Goal: Task Accomplishment & Management: Complete application form

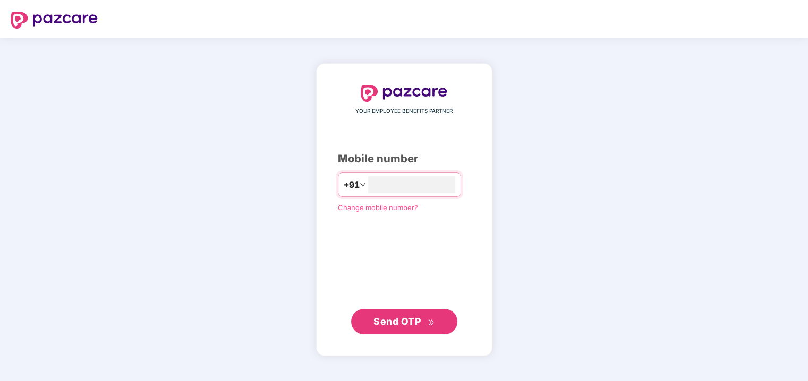
type input "**********"
click at [390, 327] on span "Send OTP" at bounding box center [403, 321] width 61 height 15
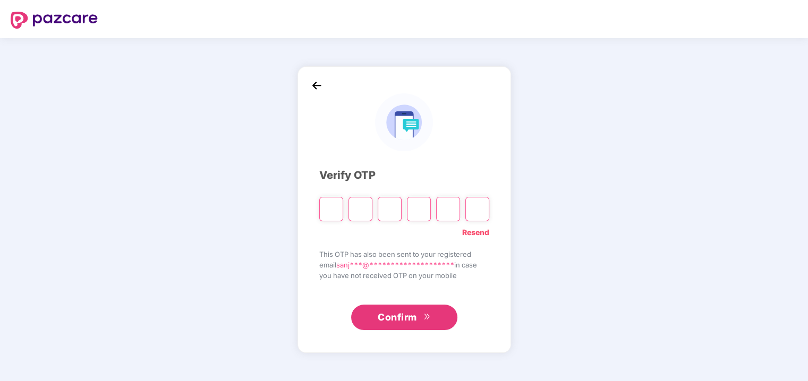
type input "*"
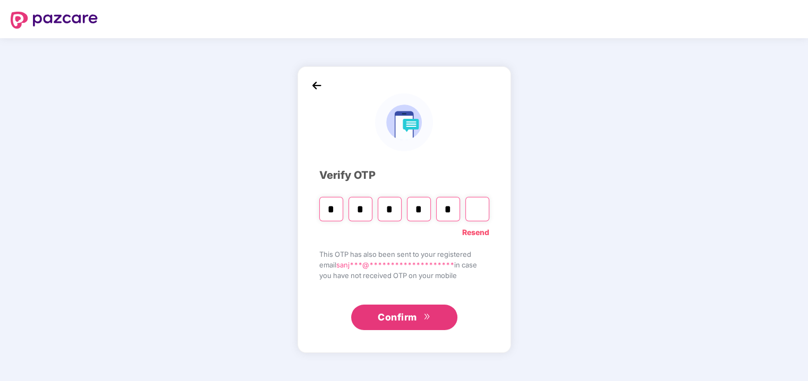
type input "*"
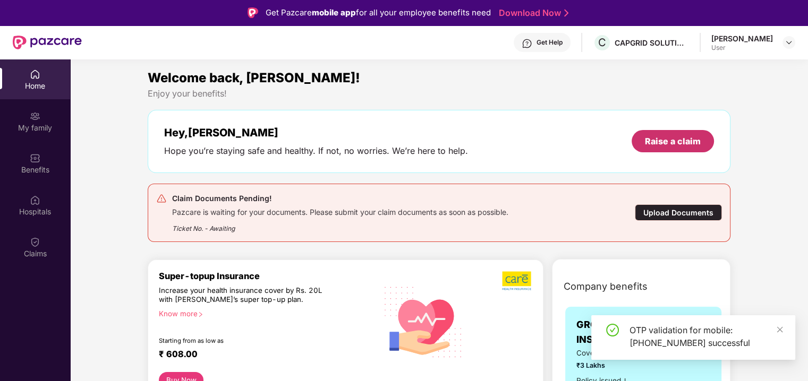
click at [661, 140] on div "Raise a claim" at bounding box center [673, 141] width 56 height 12
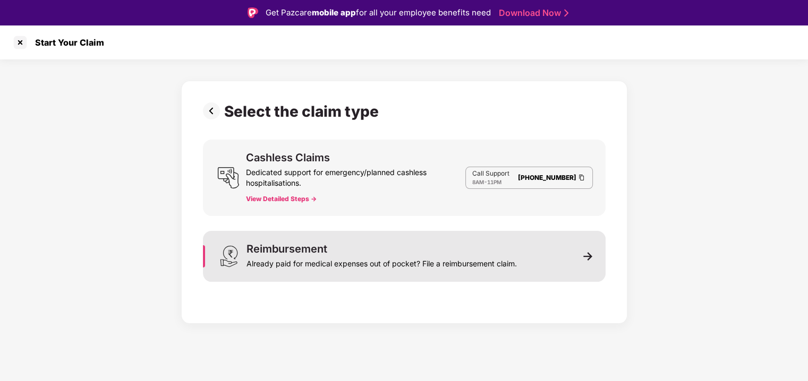
click at [588, 254] on img at bounding box center [588, 257] width 10 height 10
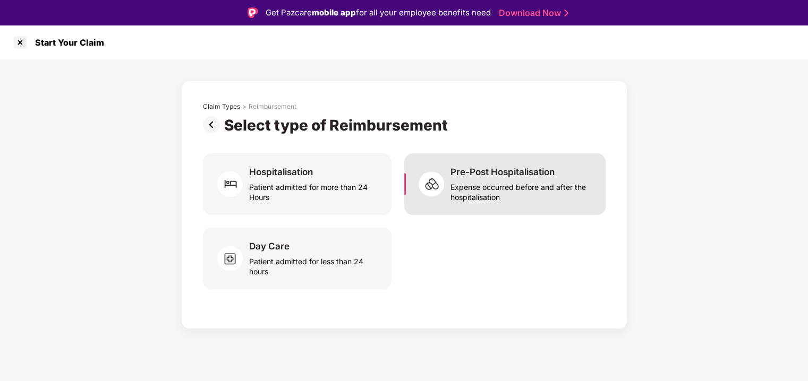
scroll to position [25, 0]
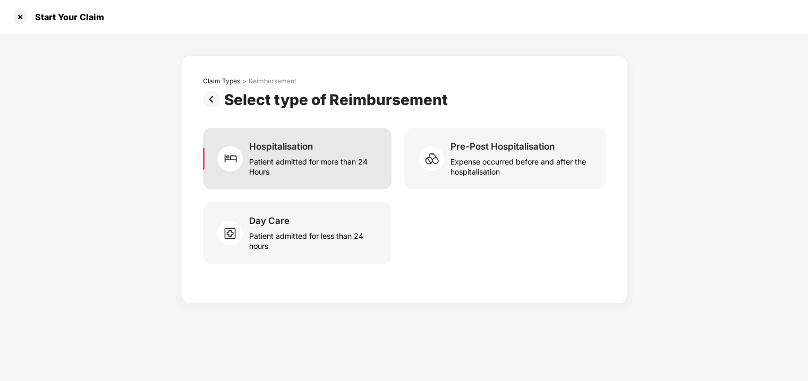
click at [323, 162] on div "Patient admitted for more than 24 Hours" at bounding box center [313, 164] width 129 height 24
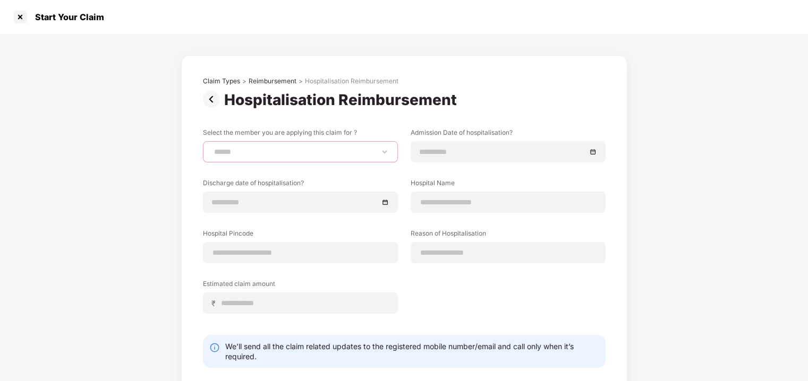
click at [229, 151] on select "**********" at bounding box center [300, 152] width 177 height 8
select select "**********"
click at [212, 148] on select "**********" at bounding box center [300, 152] width 177 height 8
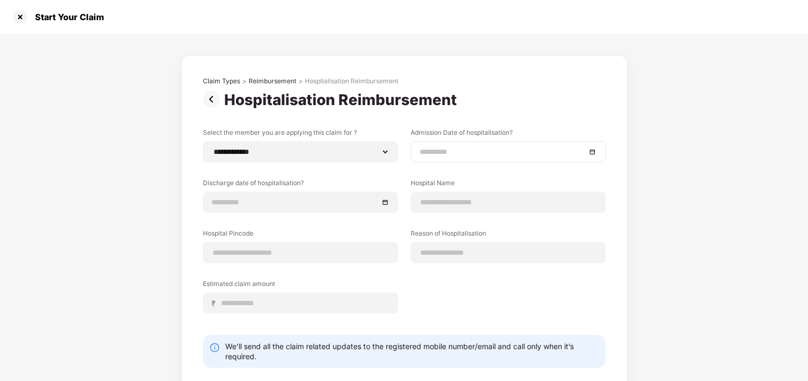
click at [594, 151] on div at bounding box center [508, 152] width 177 height 12
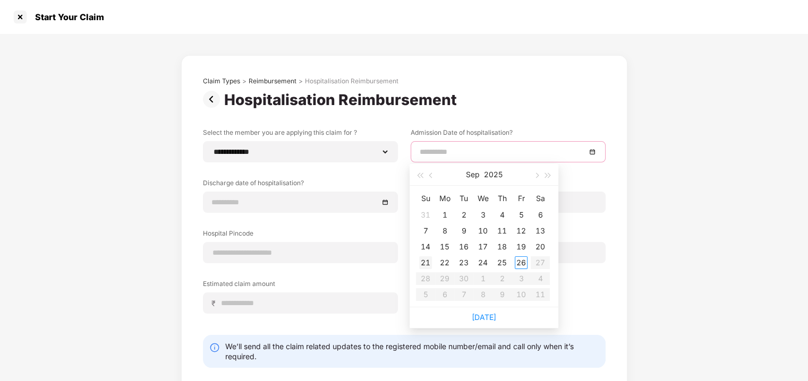
type input "**********"
click at [425, 262] on div "21" at bounding box center [425, 263] width 13 height 13
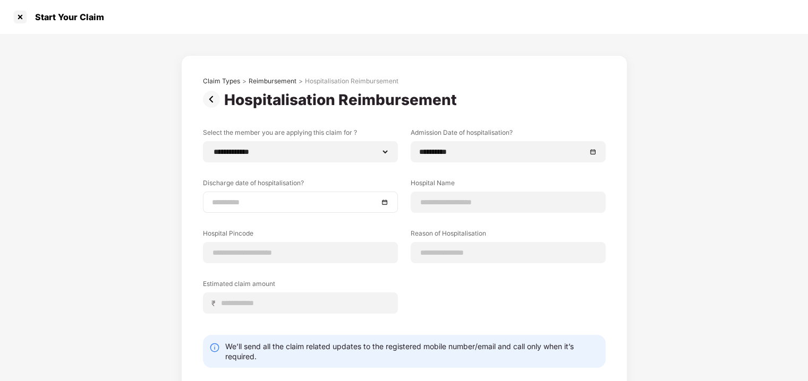
click at [383, 202] on div at bounding box center [300, 203] width 177 height 12
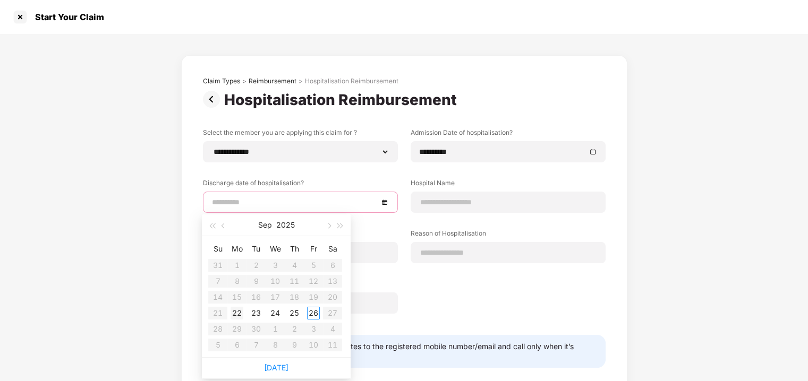
type input "**********"
drag, startPoint x: 314, startPoint y: 314, endPoint x: 246, endPoint y: 313, distance: 68.5
click at [246, 313] on tr "21 22 23 24 25 26 27" at bounding box center [275, 313] width 134 height 16
click at [238, 313] on div "22" at bounding box center [237, 313] width 13 height 13
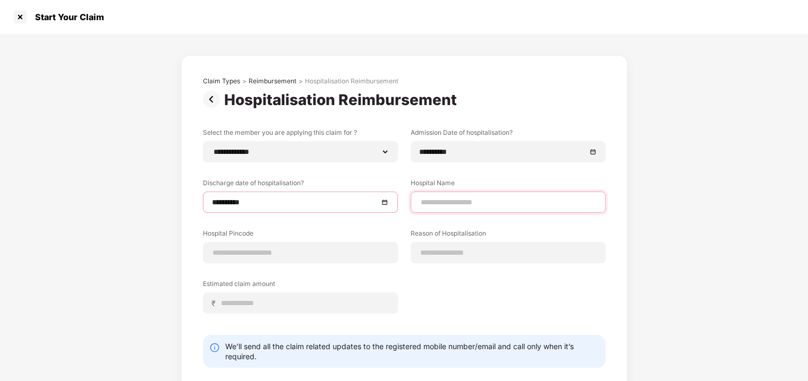
click at [462, 203] on input at bounding box center [508, 202] width 177 height 11
type input "**********"
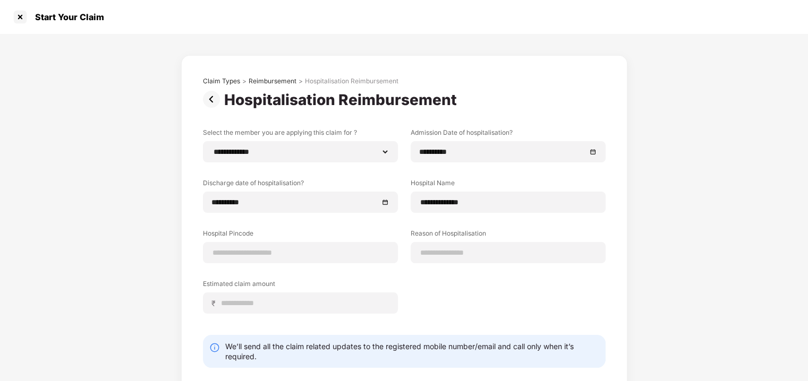
click at [777, 204] on div "**********" at bounding box center [404, 233] width 808 height 399
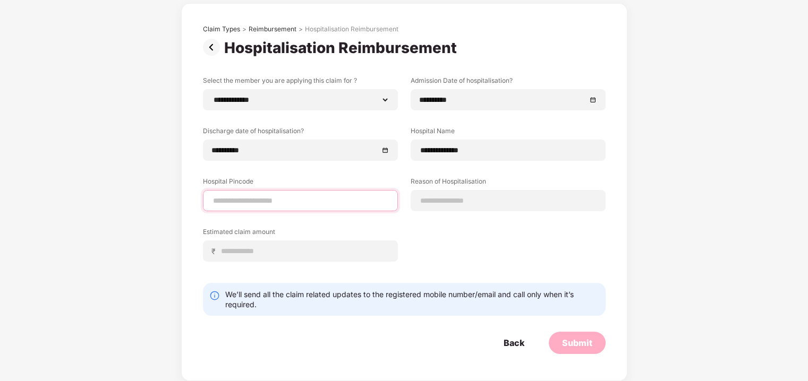
click at [278, 200] on input at bounding box center [300, 200] width 177 height 11
type input "******"
select select "*******"
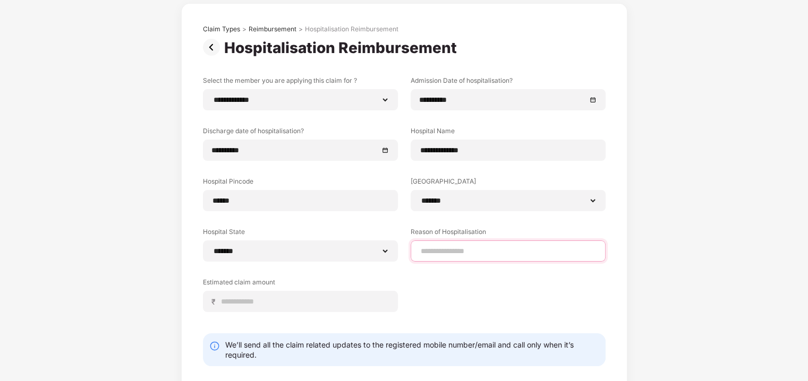
click at [447, 246] on input at bounding box center [508, 251] width 177 height 11
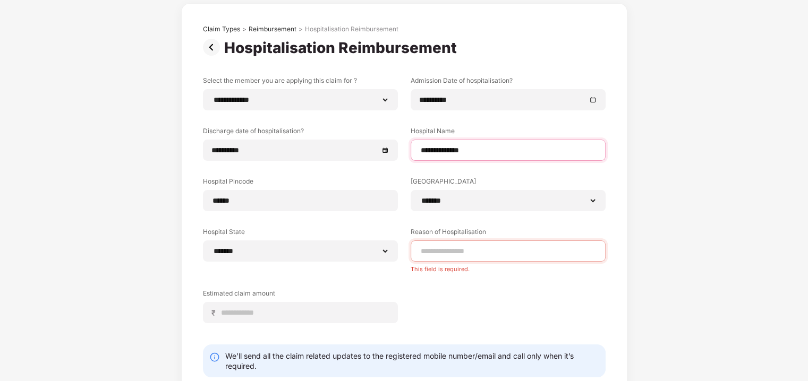
click at [433, 149] on input "**********" at bounding box center [508, 150] width 177 height 11
click at [645, 151] on div "**********" at bounding box center [404, 212] width 808 height 461
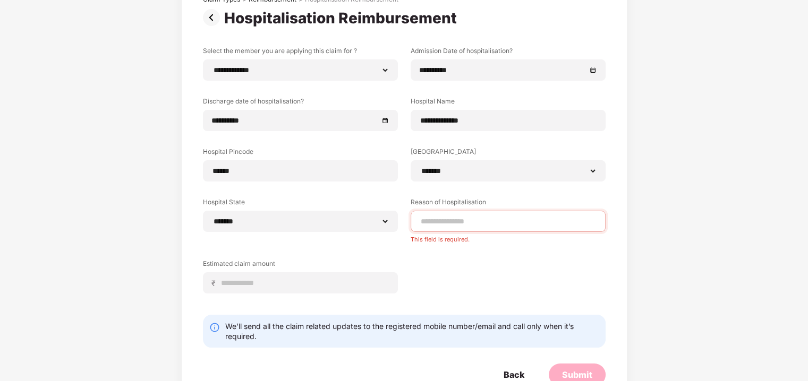
scroll to position [114, 0]
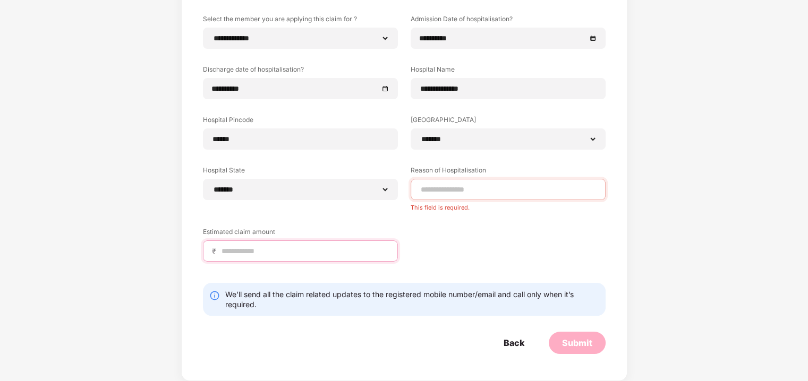
click at [275, 247] on input at bounding box center [304, 251] width 168 height 11
type input "*****"
click at [496, 240] on div "**********" at bounding box center [404, 145] width 403 height 263
click at [466, 189] on input at bounding box center [508, 189] width 177 height 11
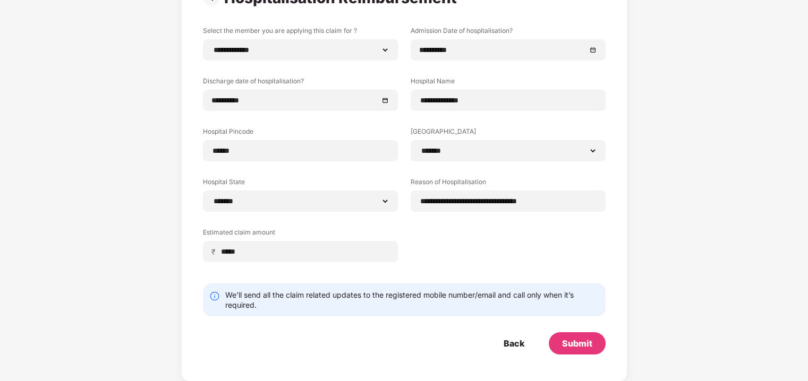
click at [523, 218] on div "**********" at bounding box center [404, 152] width 403 height 252
click at [489, 221] on div "**********" at bounding box center [404, 152] width 403 height 252
drag, startPoint x: 552, startPoint y: 199, endPoint x: 398, endPoint y: 200, distance: 154.0
click at [398, 200] on div "**********" at bounding box center [404, 152] width 403 height 252
paste input
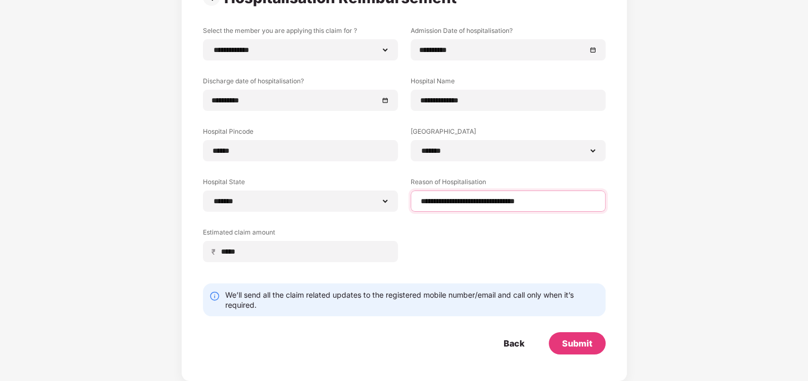
drag, startPoint x: 424, startPoint y: 198, endPoint x: 407, endPoint y: 255, distance: 59.2
click at [424, 200] on input "**********" at bounding box center [508, 201] width 177 height 11
type input "**********"
click at [582, 347] on div "Submit" at bounding box center [577, 344] width 30 height 12
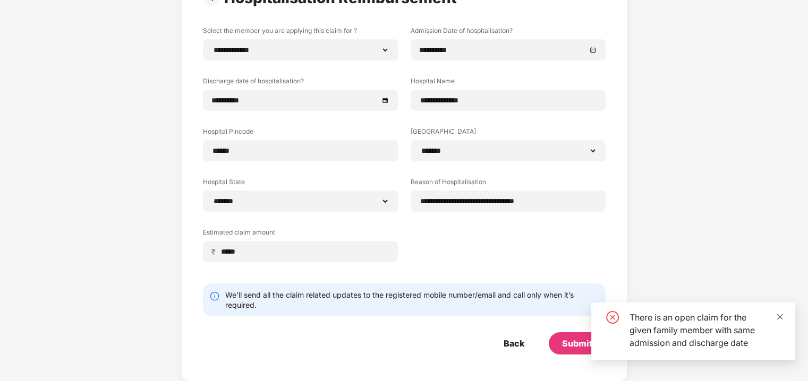
click at [780, 314] on icon "close" at bounding box center [779, 316] width 7 height 7
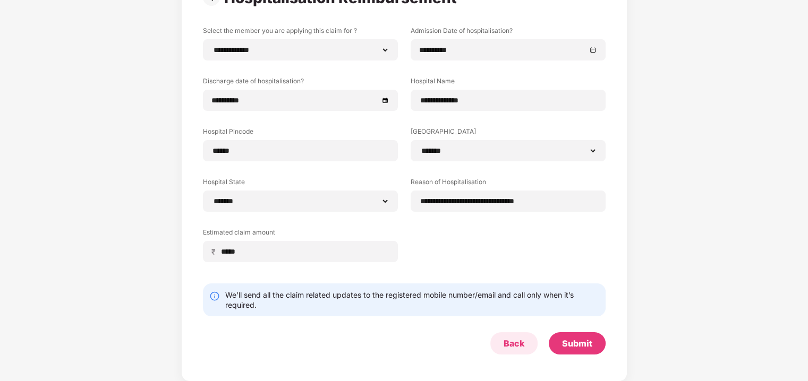
click at [519, 343] on div "Back" at bounding box center [514, 344] width 21 height 12
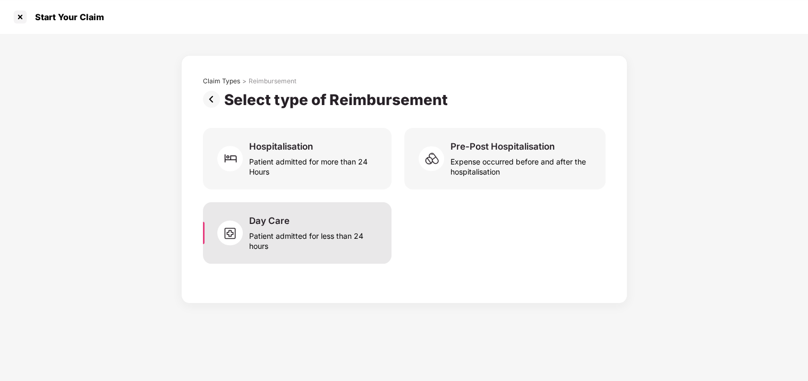
click at [300, 229] on div "Patient admitted for less than 24 hours" at bounding box center [313, 239] width 129 height 24
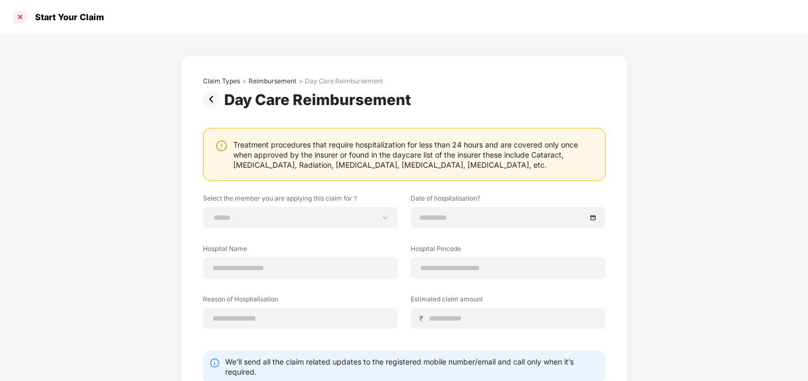
click at [19, 18] on div at bounding box center [20, 16] width 17 height 17
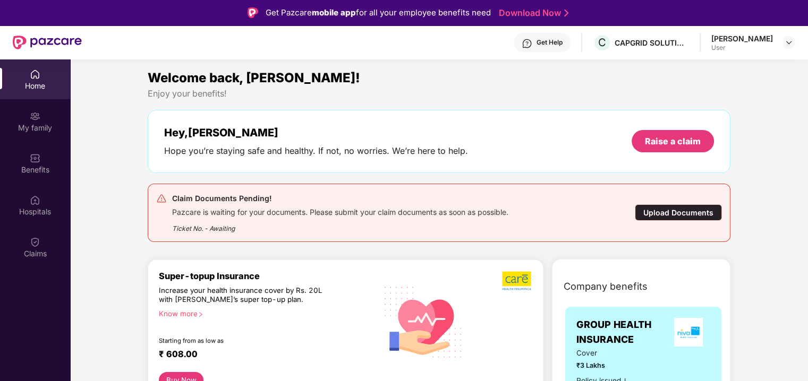
click at [671, 207] on div "Upload Documents" at bounding box center [678, 212] width 87 height 16
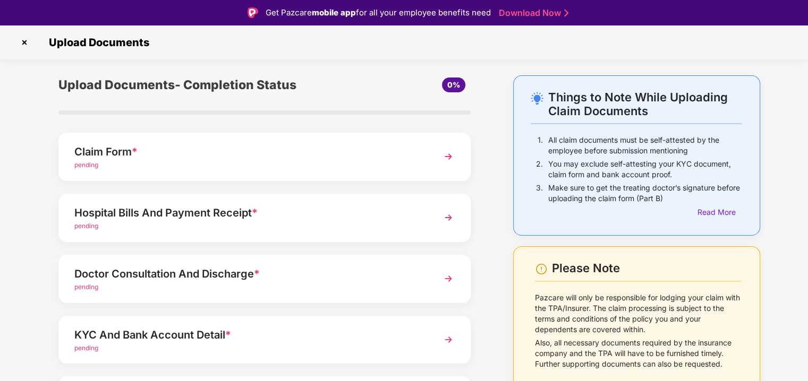
click at [449, 156] on img at bounding box center [448, 156] width 19 height 19
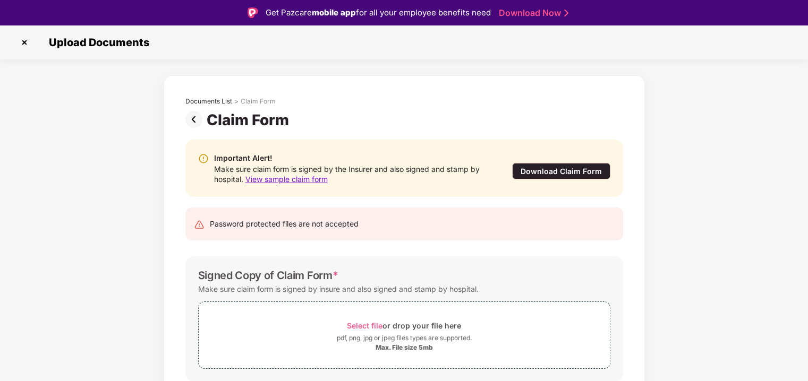
click at [549, 169] on div "Download Claim Form" at bounding box center [561, 171] width 98 height 16
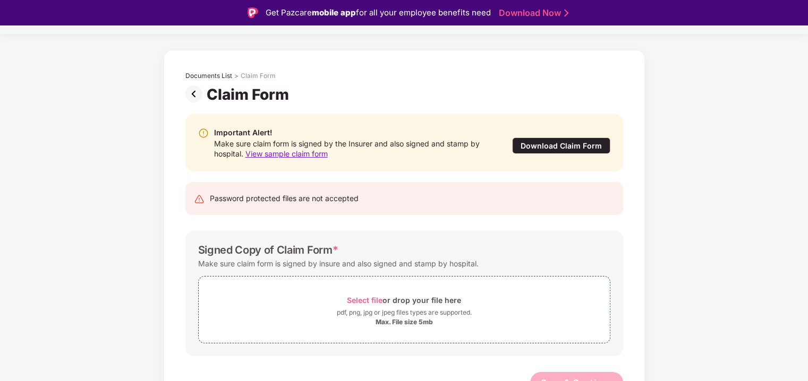
scroll to position [39, 0]
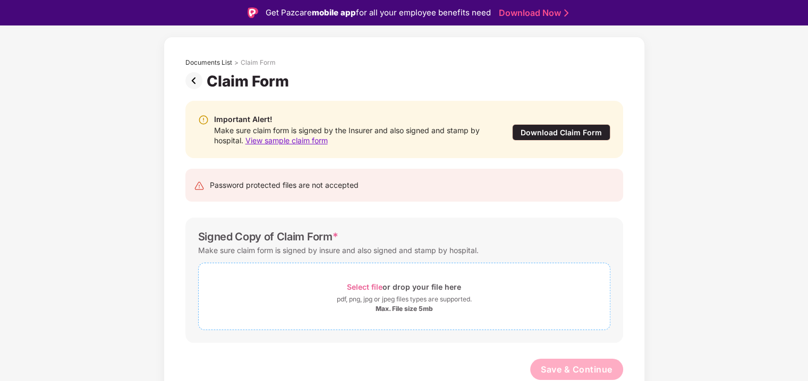
click at [368, 285] on span "Select file" at bounding box center [365, 287] width 36 height 9
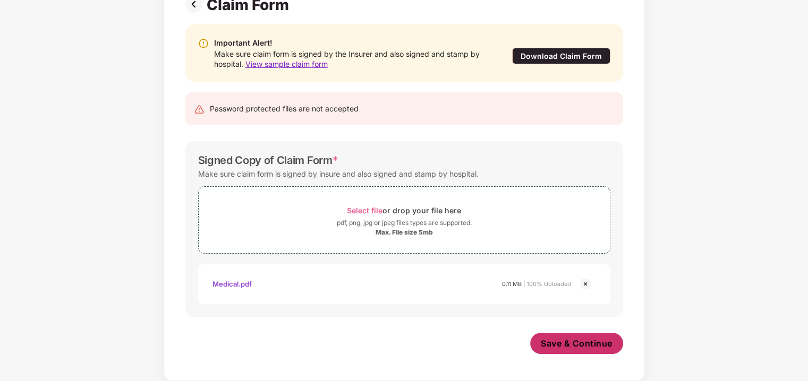
scroll to position [89, 0]
click at [574, 340] on span "Save & Continue" at bounding box center [577, 344] width 72 height 12
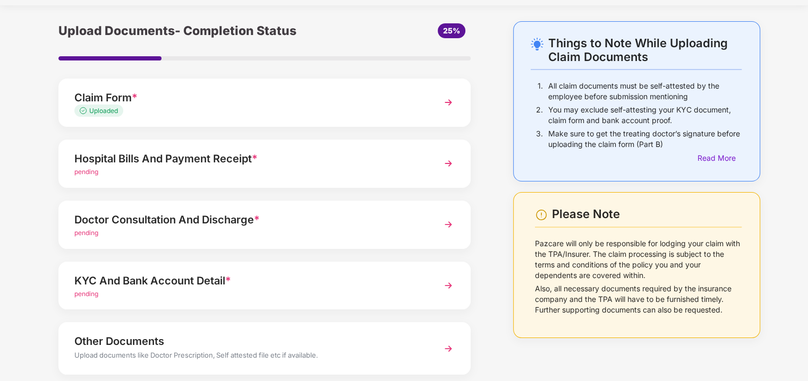
scroll to position [53, 0]
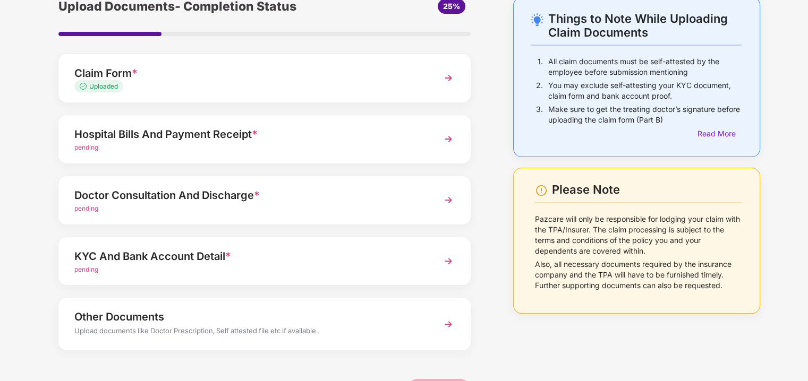
click at [445, 138] on img at bounding box center [448, 139] width 19 height 19
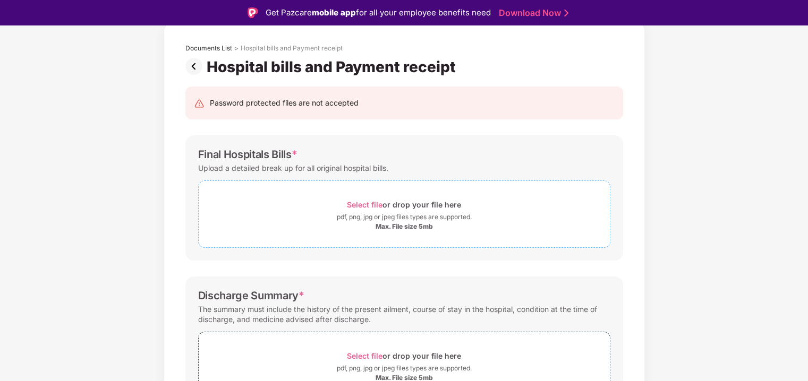
click at [377, 204] on span "Select file" at bounding box center [365, 204] width 36 height 9
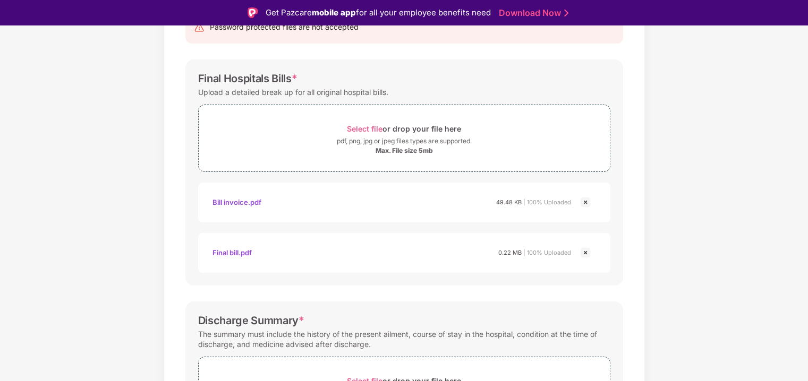
scroll to position [106, 0]
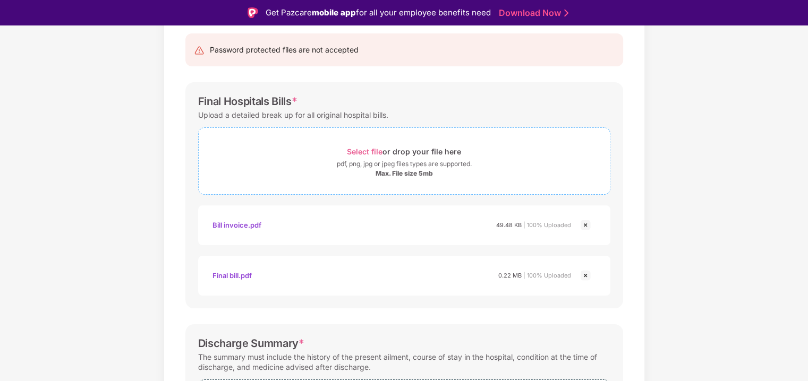
click at [370, 151] on span "Select file" at bounding box center [365, 151] width 36 height 9
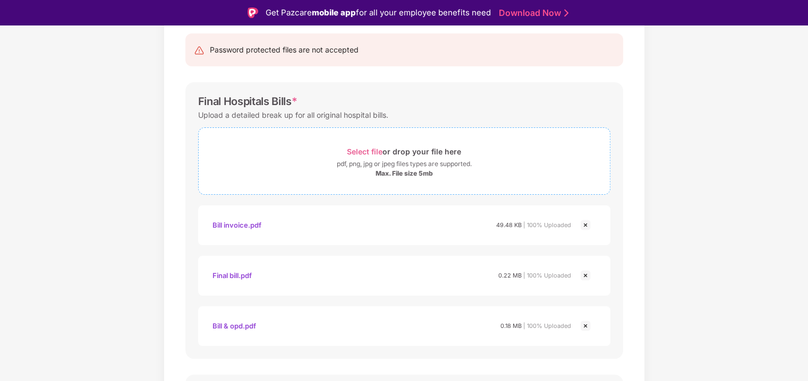
click at [364, 151] on span "Select file" at bounding box center [365, 151] width 36 height 9
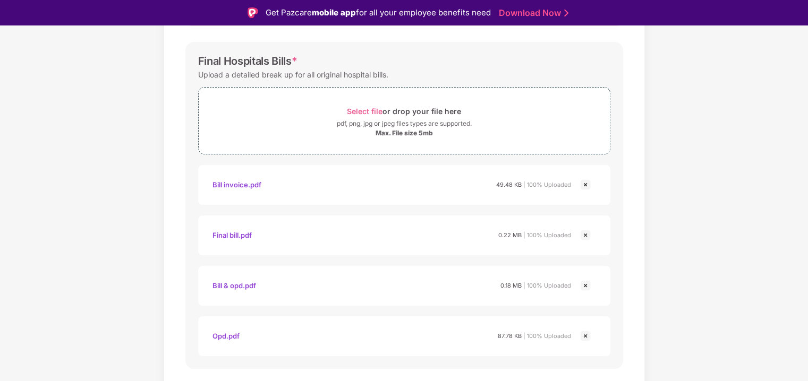
scroll to position [359, 0]
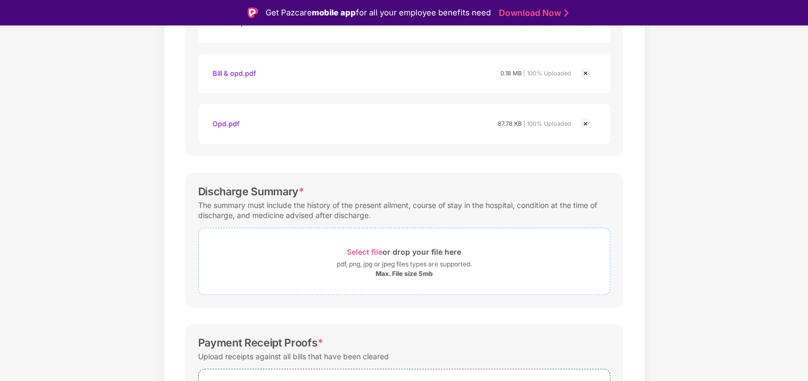
click at [369, 253] on span "Select file" at bounding box center [365, 252] width 36 height 9
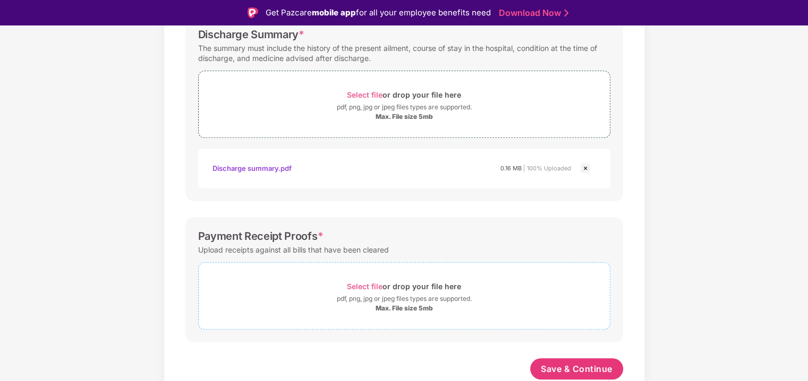
scroll to position [516, 0]
click at [364, 286] on span "Select file" at bounding box center [365, 287] width 36 height 9
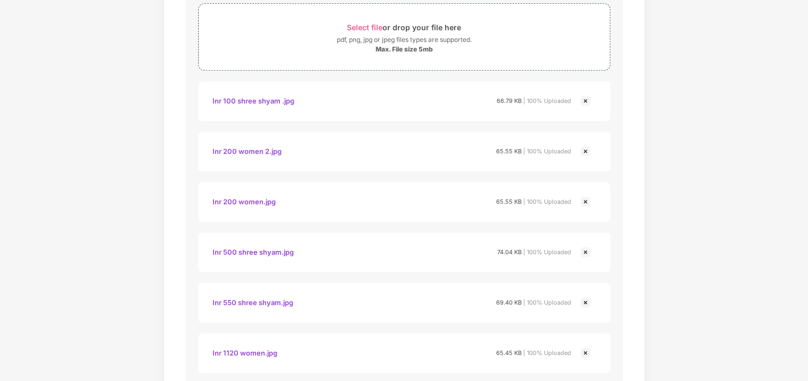
scroll to position [603, 0]
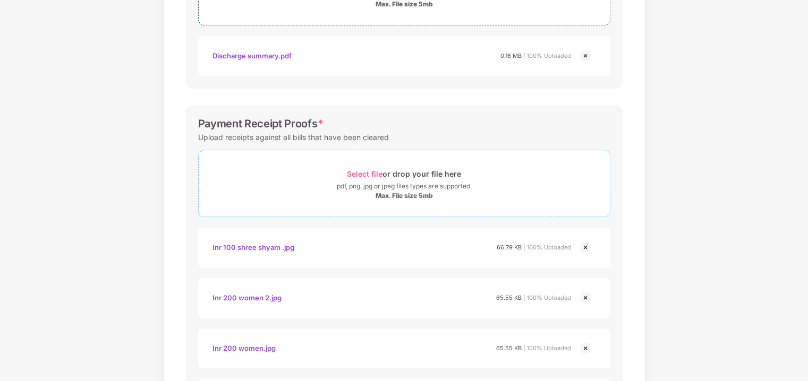
click at [372, 171] on span "Select file" at bounding box center [365, 173] width 36 height 9
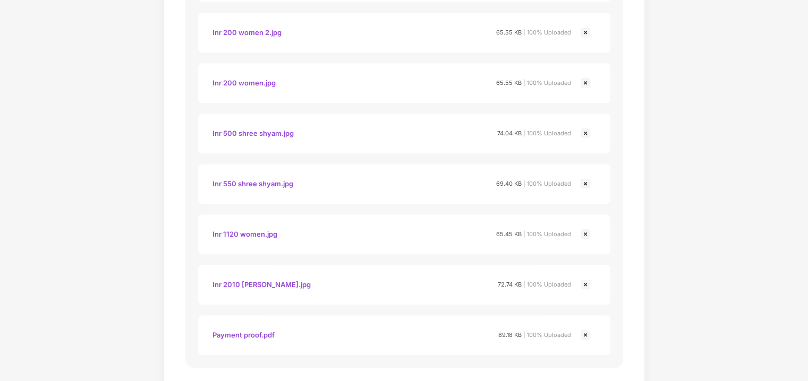
scroll to position [919, 0]
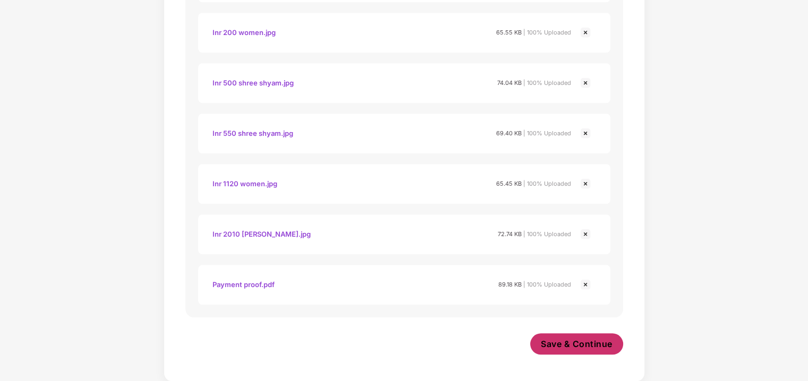
click at [575, 338] on span "Save & Continue" at bounding box center [577, 344] width 72 height 12
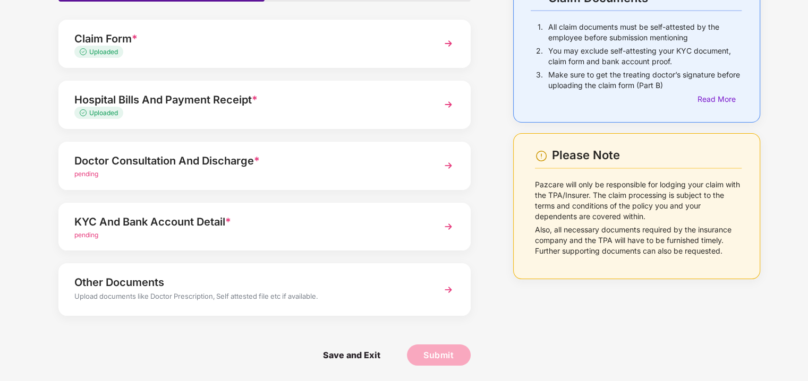
scroll to position [88, 0]
click at [446, 165] on img at bounding box center [448, 165] width 19 height 19
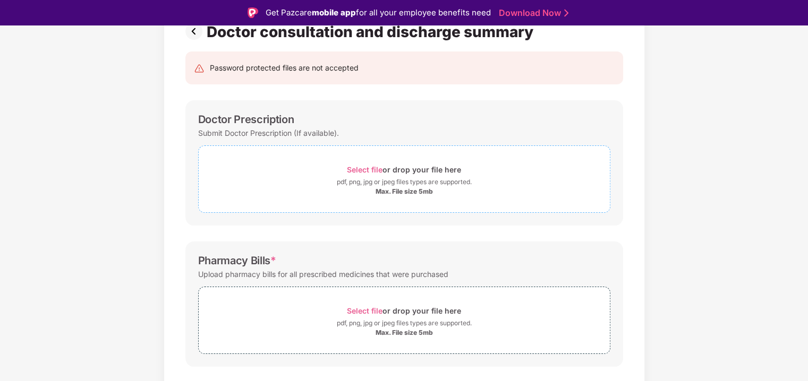
click at [368, 169] on span "Select file" at bounding box center [365, 169] width 36 height 9
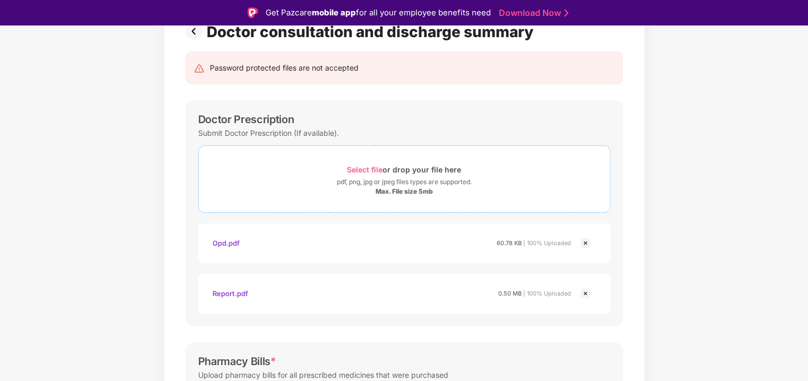
click at [368, 168] on span "Select file" at bounding box center [365, 169] width 36 height 9
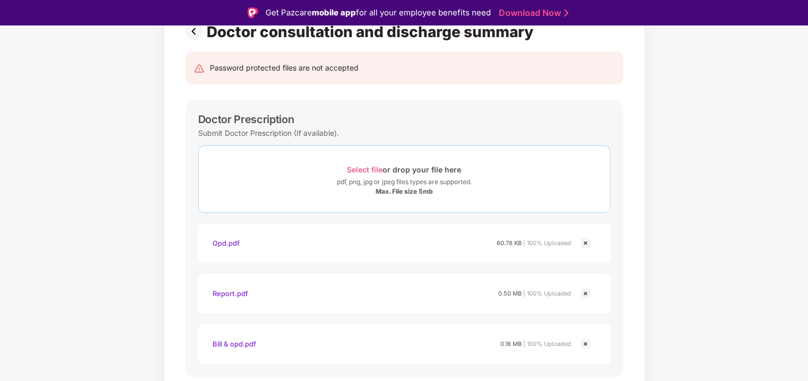
click at [362, 166] on span "Select file" at bounding box center [365, 169] width 36 height 9
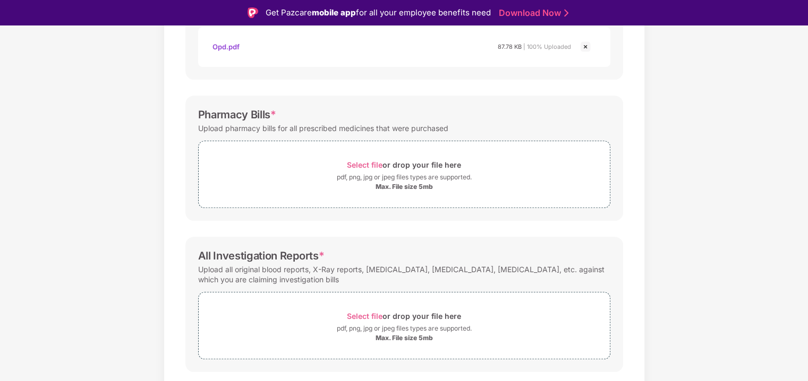
scroll to position [465, 0]
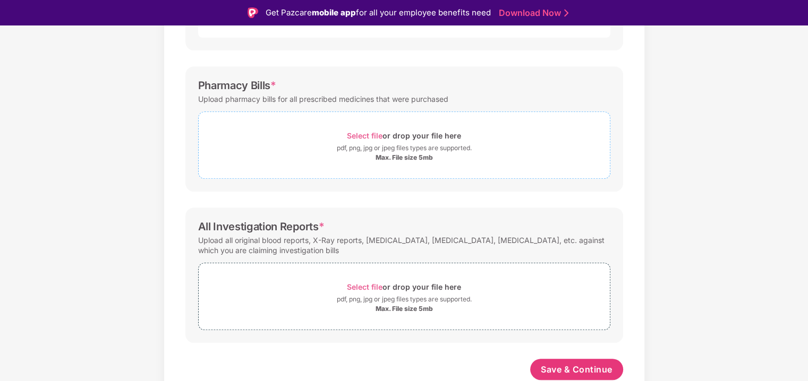
click at [368, 134] on span "Select file" at bounding box center [365, 135] width 36 height 9
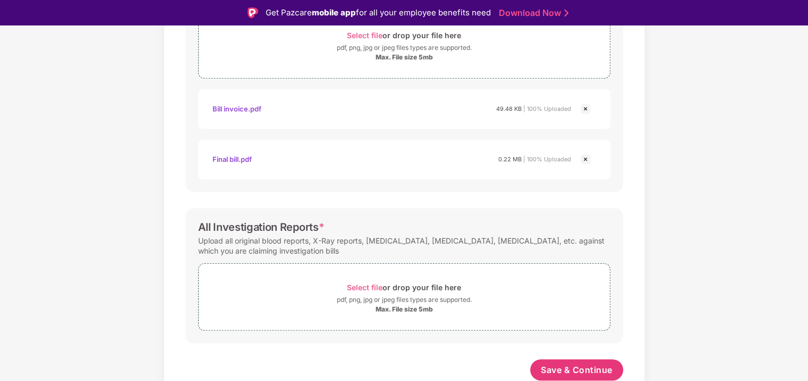
scroll to position [513, 0]
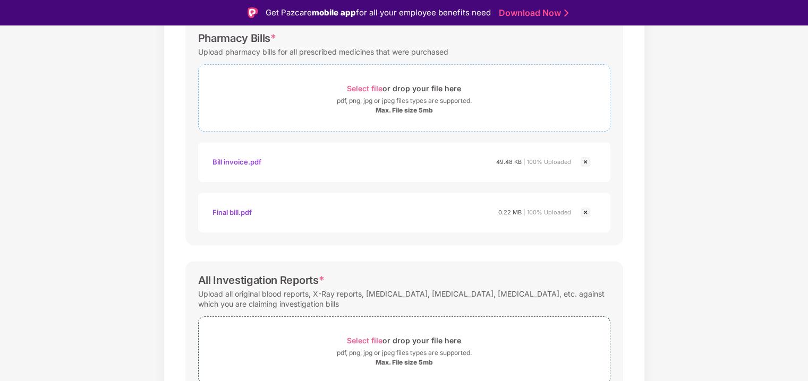
click at [366, 89] on span "Select file" at bounding box center [365, 88] width 36 height 9
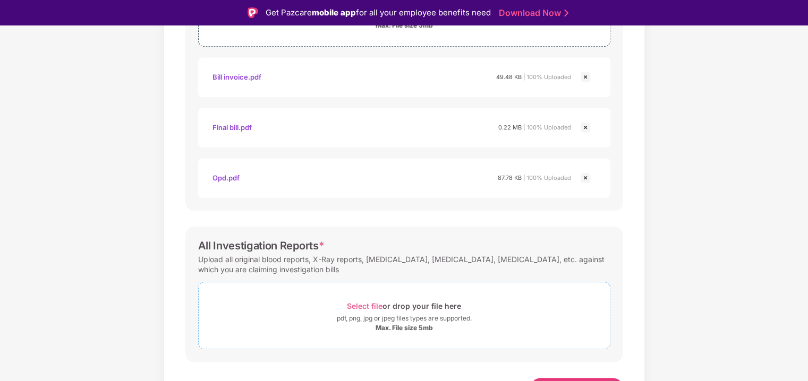
scroll to position [616, 0]
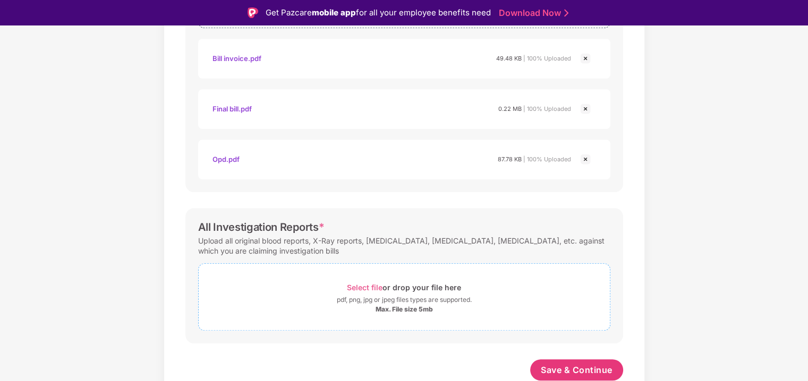
click at [364, 285] on span "Select file" at bounding box center [365, 287] width 36 height 9
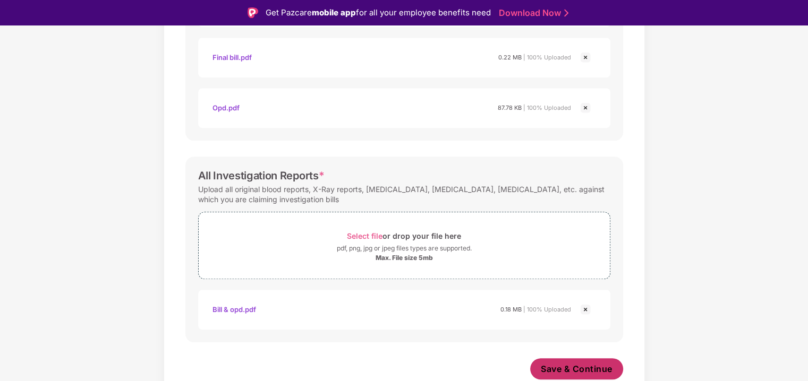
scroll to position [667, 0]
click at [557, 365] on span "Save & Continue" at bounding box center [577, 370] width 72 height 12
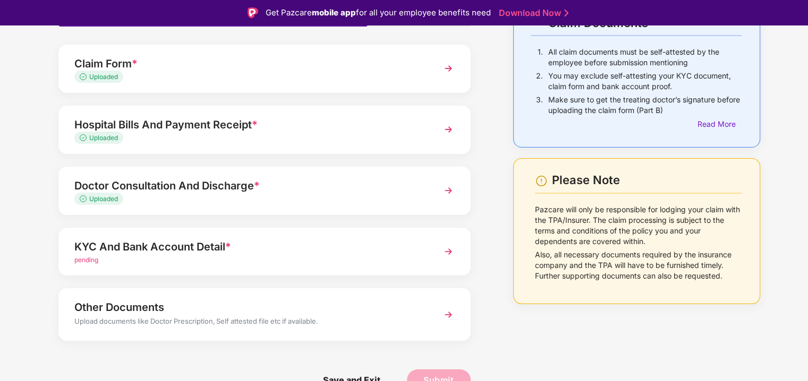
scroll to position [25, 0]
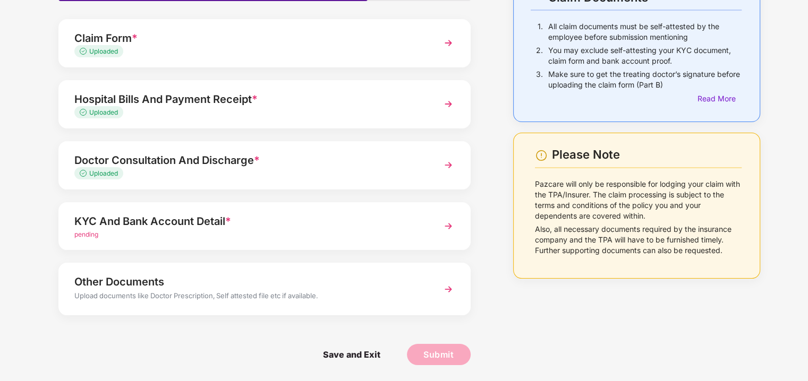
click at [446, 287] on img at bounding box center [448, 289] width 19 height 19
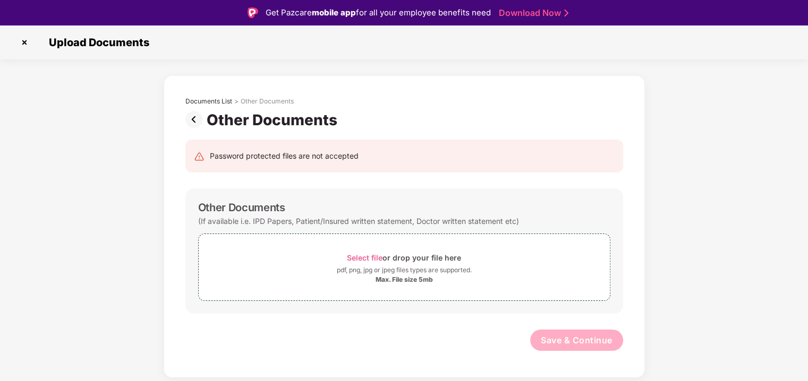
scroll to position [0, 0]
click at [370, 251] on div "Select file or drop your file here" at bounding box center [404, 258] width 114 height 14
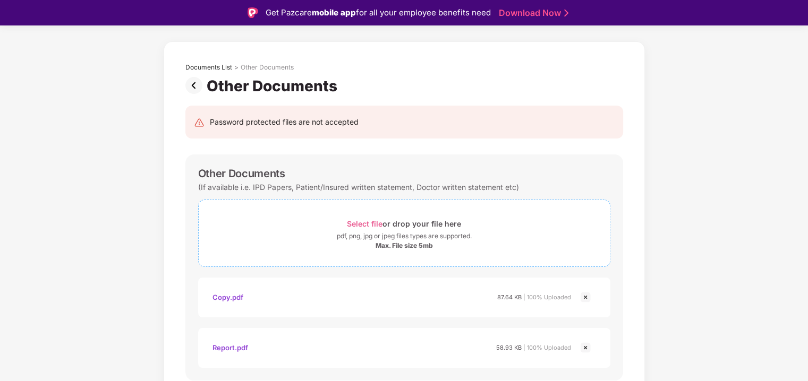
scroll to position [72, 0]
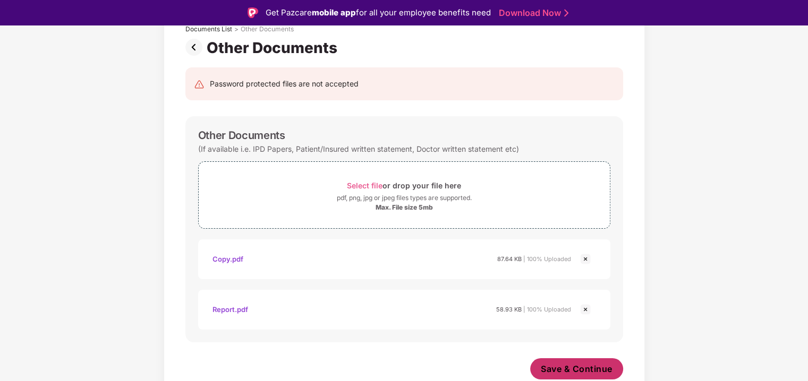
click at [564, 364] on span "Save & Continue" at bounding box center [577, 369] width 72 height 12
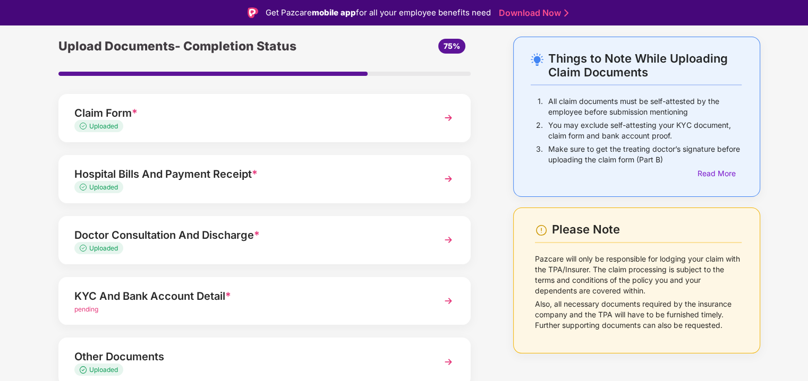
scroll to position [84, 0]
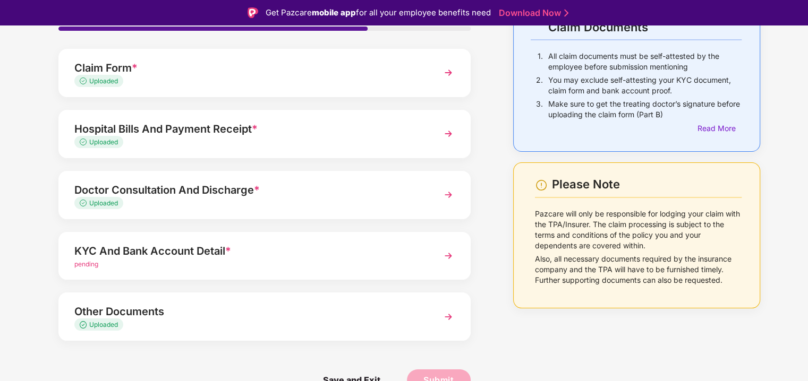
click at [164, 252] on div "KYC And Bank Account Detail *" at bounding box center [248, 251] width 348 height 17
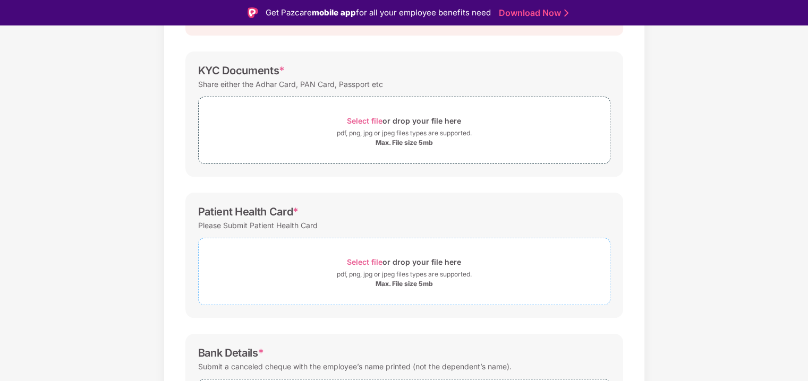
scroll to position [243, 0]
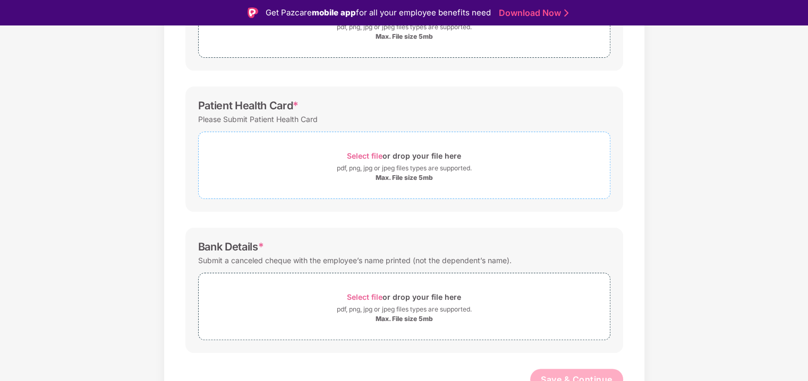
click at [368, 151] on span "Select file" at bounding box center [365, 155] width 36 height 9
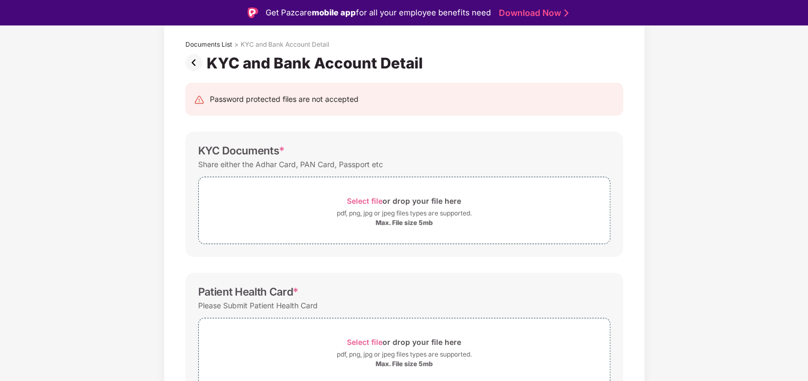
scroll to position [38, 0]
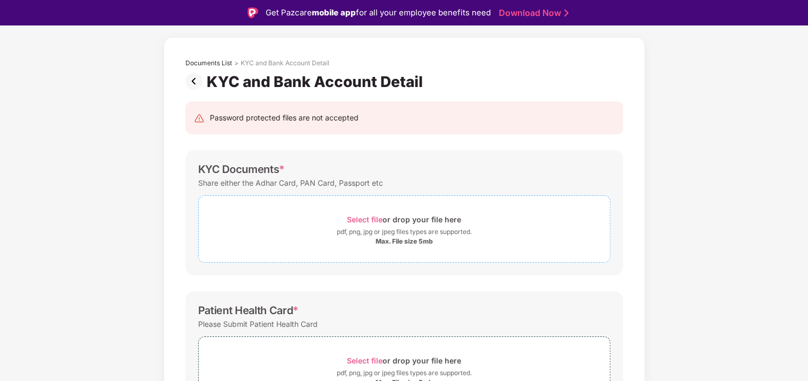
click at [366, 218] on span "Select file" at bounding box center [365, 219] width 36 height 9
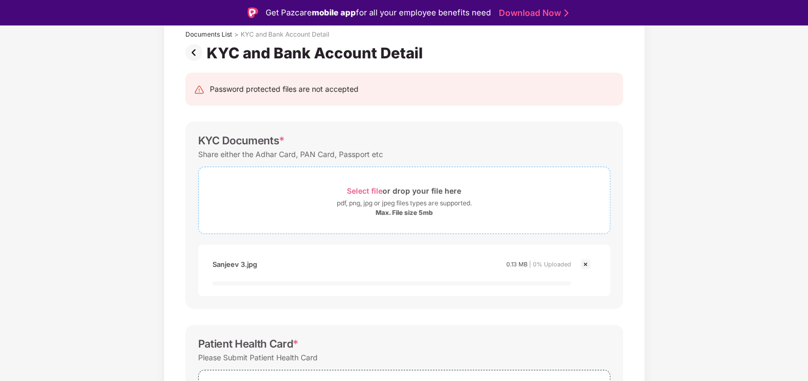
scroll to position [91, 0]
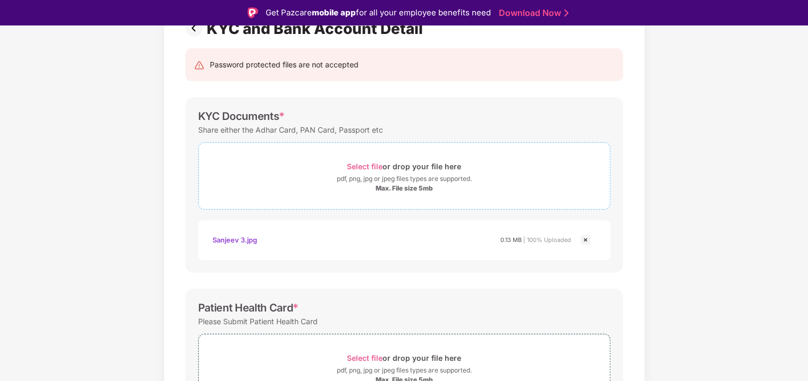
click at [370, 166] on span "Select file" at bounding box center [365, 166] width 36 height 9
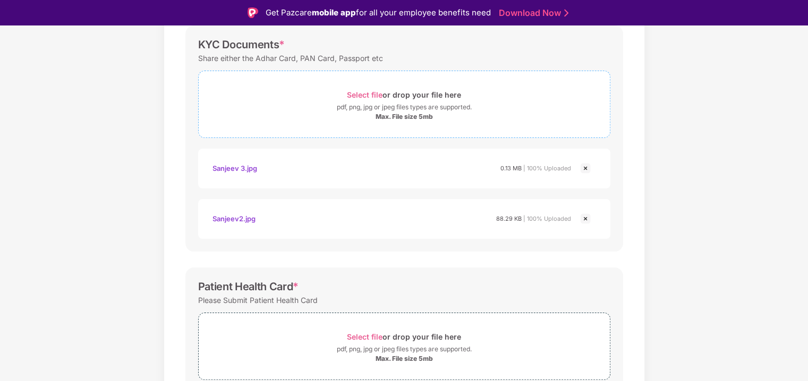
scroll to position [144, 0]
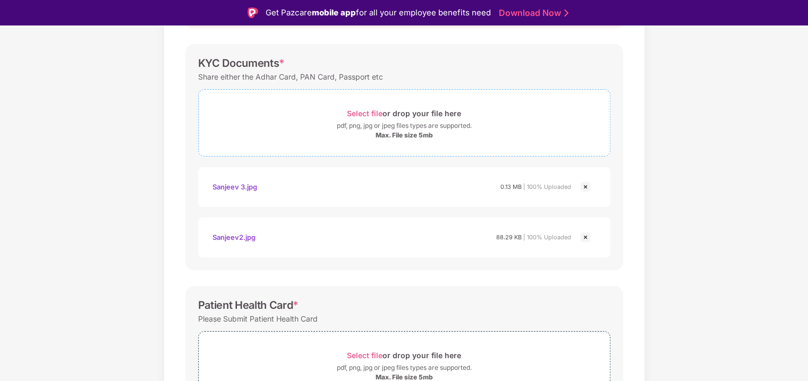
click at [362, 114] on span "Select file" at bounding box center [365, 113] width 36 height 9
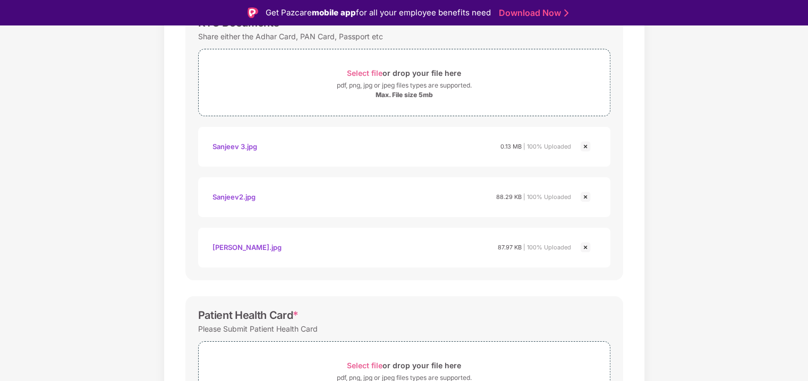
scroll to position [91, 0]
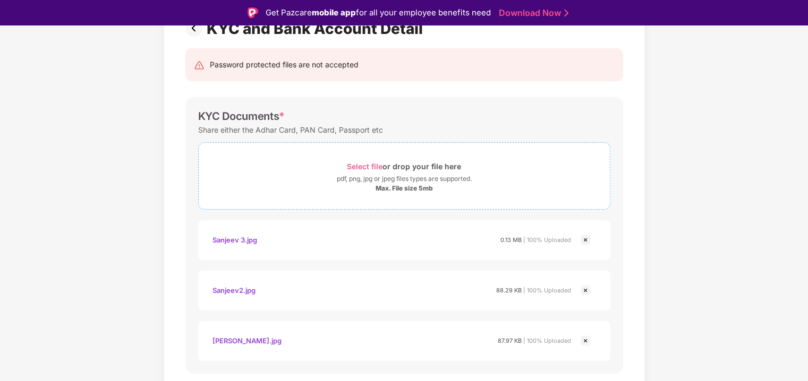
click at [363, 166] on span "Select file" at bounding box center [365, 166] width 36 height 9
click at [368, 164] on span "Select file" at bounding box center [365, 166] width 36 height 9
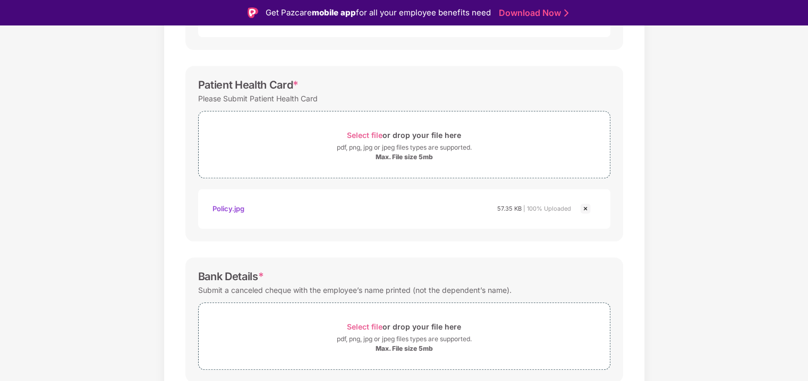
scroll to position [556, 0]
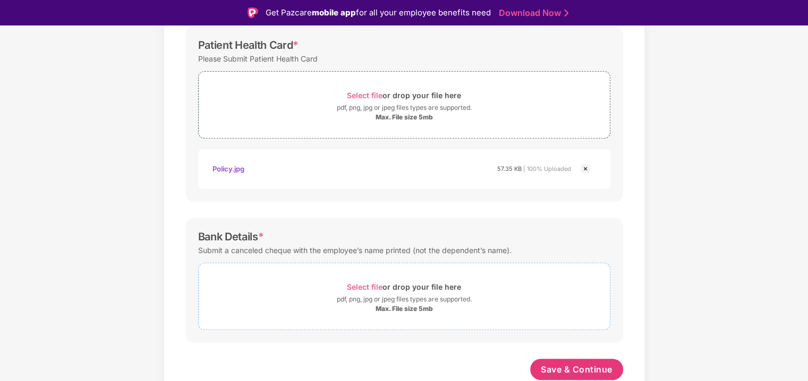
click at [368, 286] on span "Select file" at bounding box center [365, 287] width 36 height 9
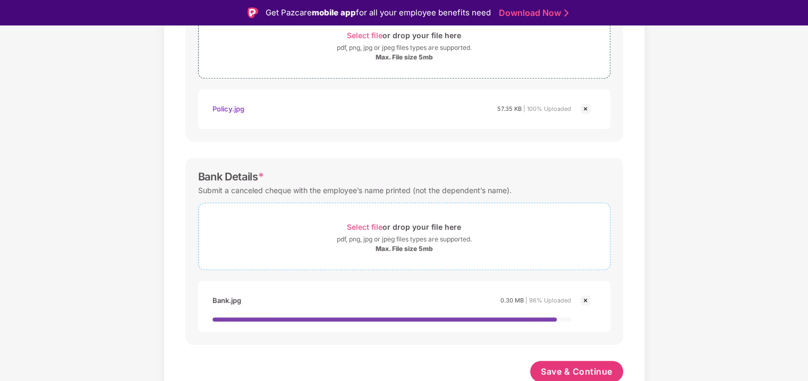
scroll to position [618, 0]
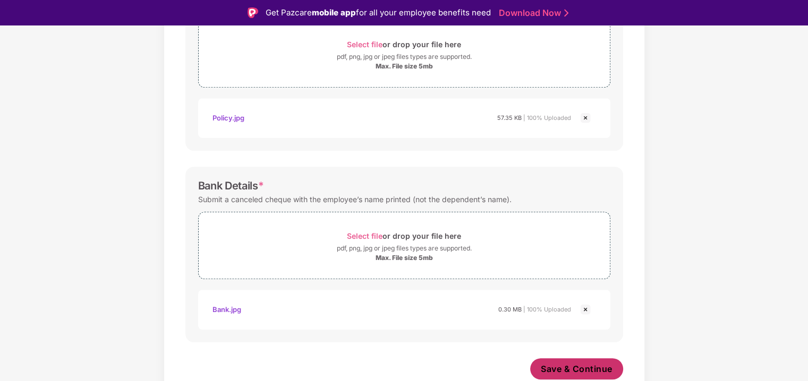
click at [579, 364] on span "Save & Continue" at bounding box center [577, 369] width 72 height 12
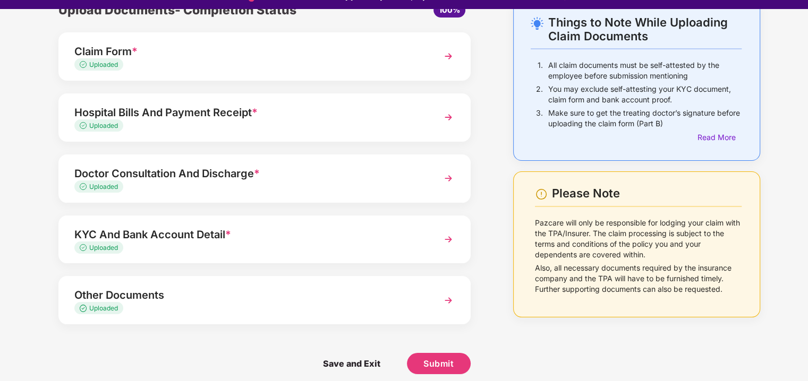
scroll to position [25, 0]
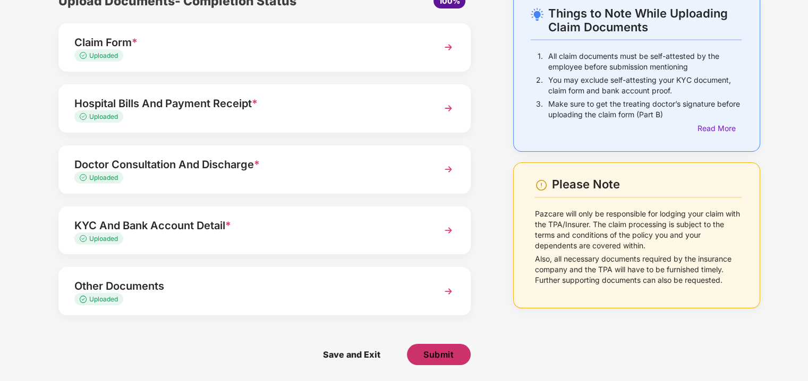
click at [438, 353] on span "Submit" at bounding box center [438, 355] width 30 height 12
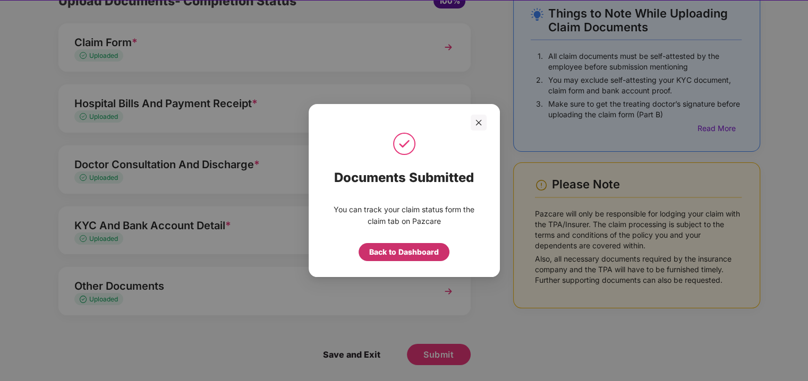
click at [406, 253] on div "Back to Dashboard" at bounding box center [404, 252] width 70 height 12
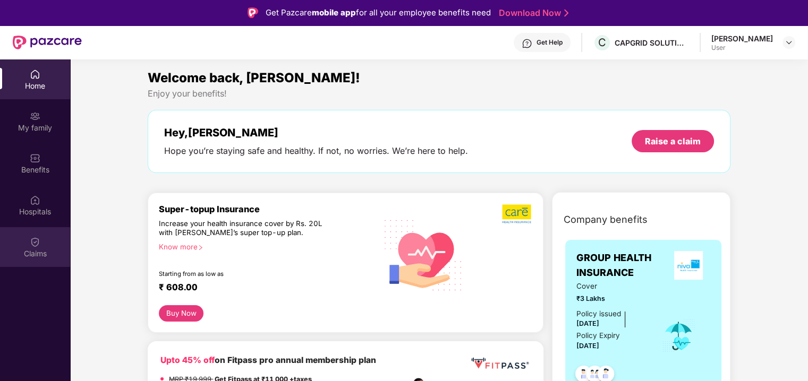
click at [42, 247] on div "Claims" at bounding box center [35, 247] width 70 height 40
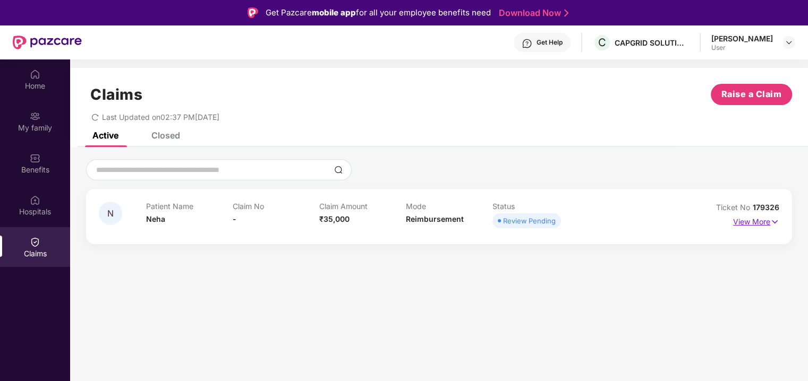
click at [770, 223] on img at bounding box center [774, 222] width 9 height 12
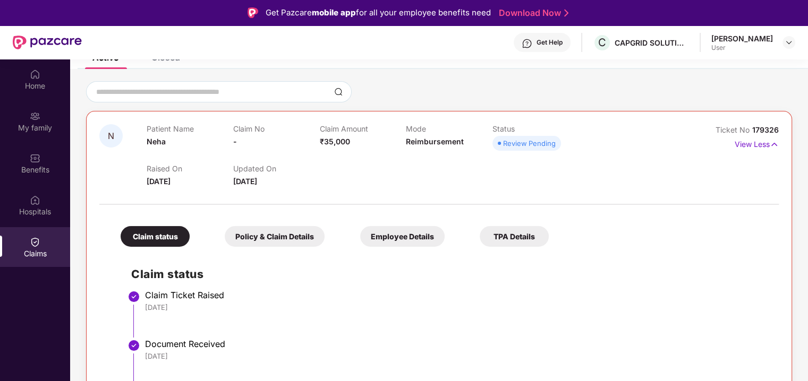
scroll to position [59, 0]
